Goal: Task Accomplishment & Management: Manage account settings

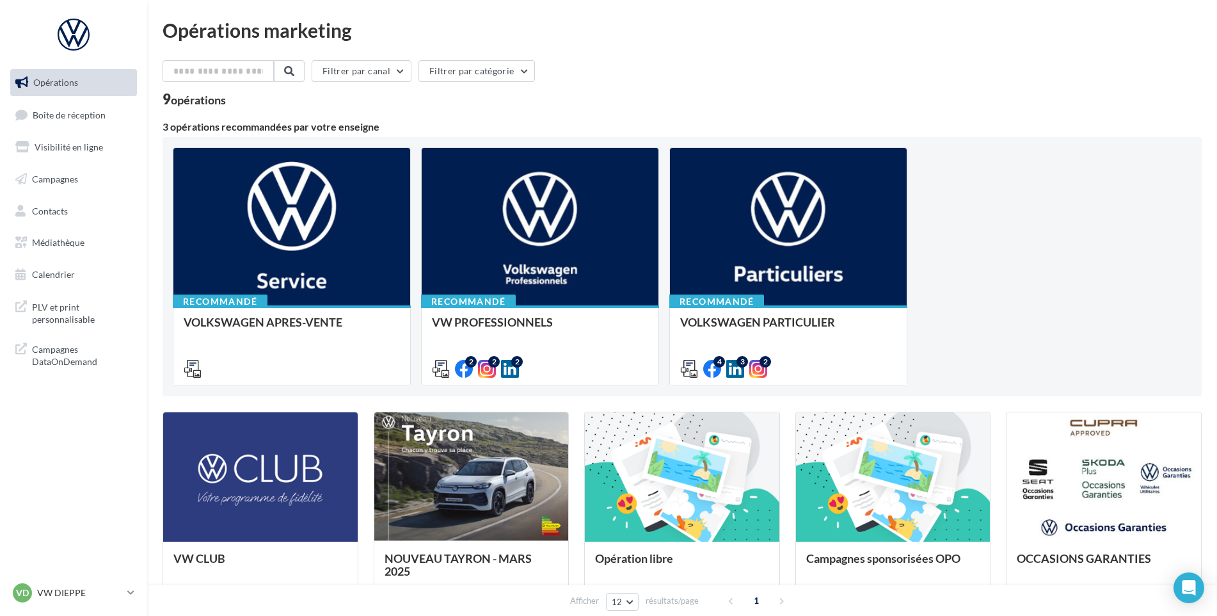
click at [72, 129] on ul "Opérations Boîte de réception Visibilité en ligne Campagnes Contacts Médiathèqu…" at bounding box center [73, 178] width 137 height 229
click at [96, 118] on span "Boîte de réception" at bounding box center [69, 114] width 73 height 11
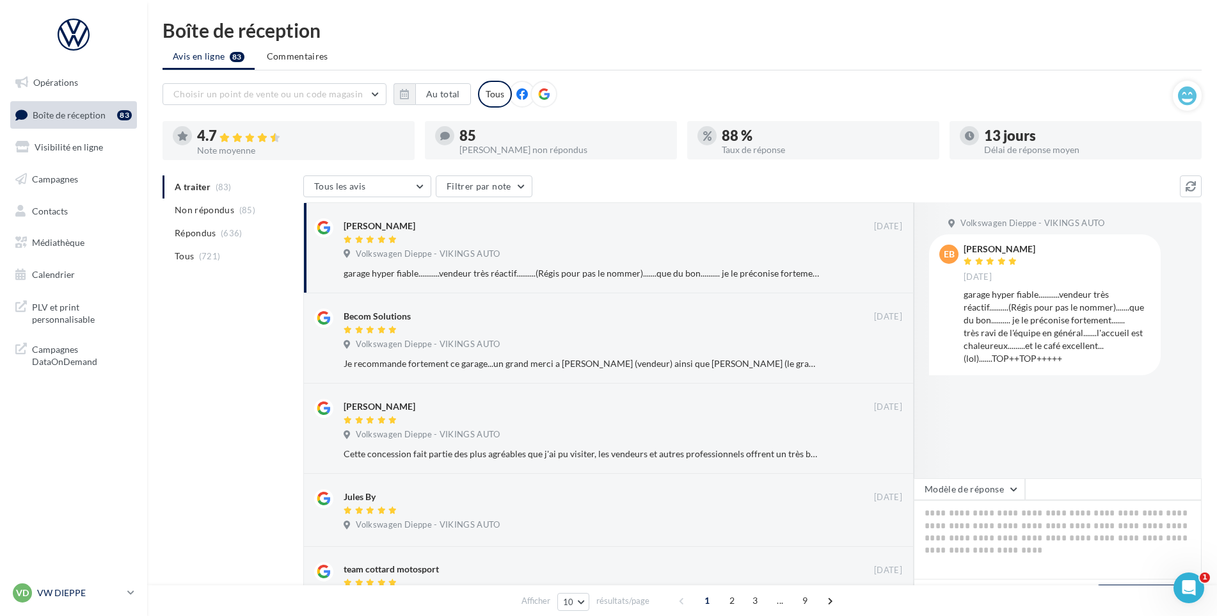
click at [62, 583] on div "VD VW DIEPPE vw-die-vau" at bounding box center [67, 592] width 109 height 19
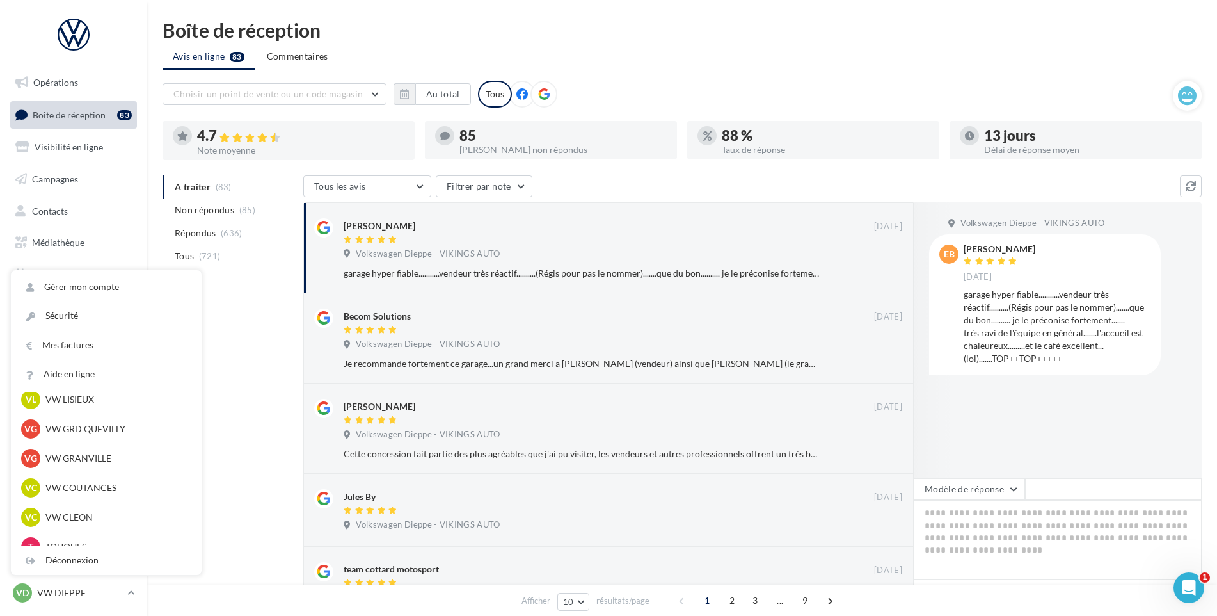
scroll to position [320, 0]
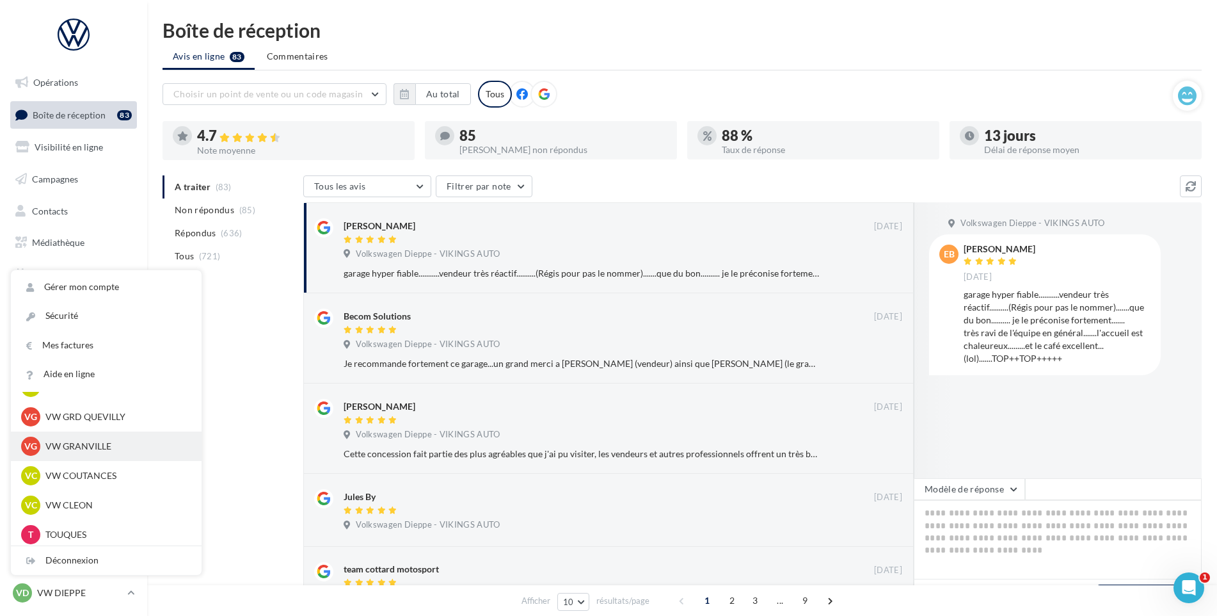
click at [117, 443] on p "VW GRANVILLE" at bounding box center [115, 446] width 141 height 13
